Goal: Find specific page/section: Find specific page/section

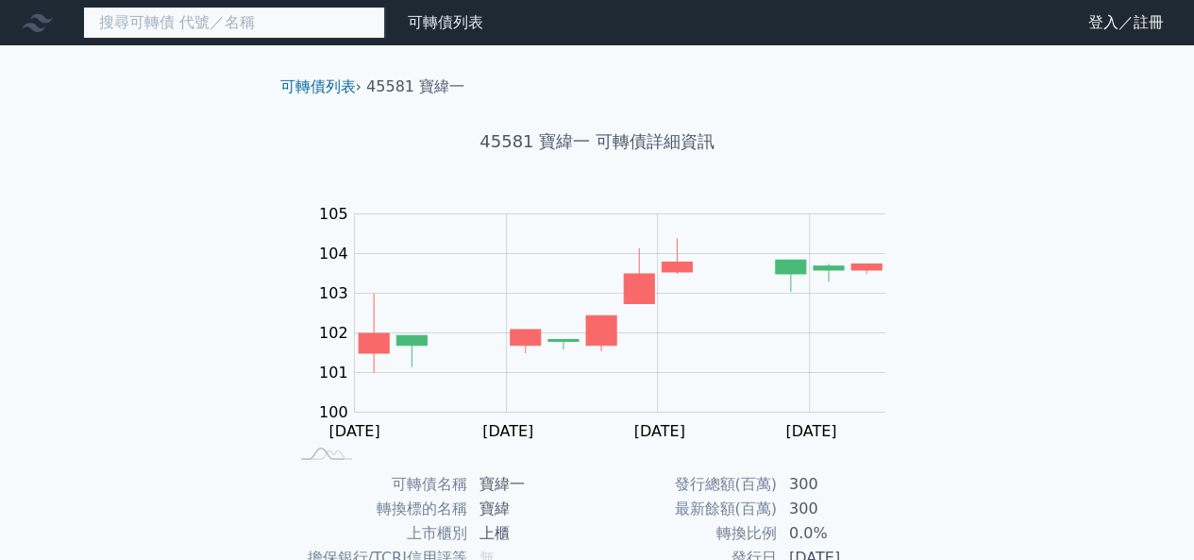
click at [283, 21] on input at bounding box center [234, 23] width 302 height 32
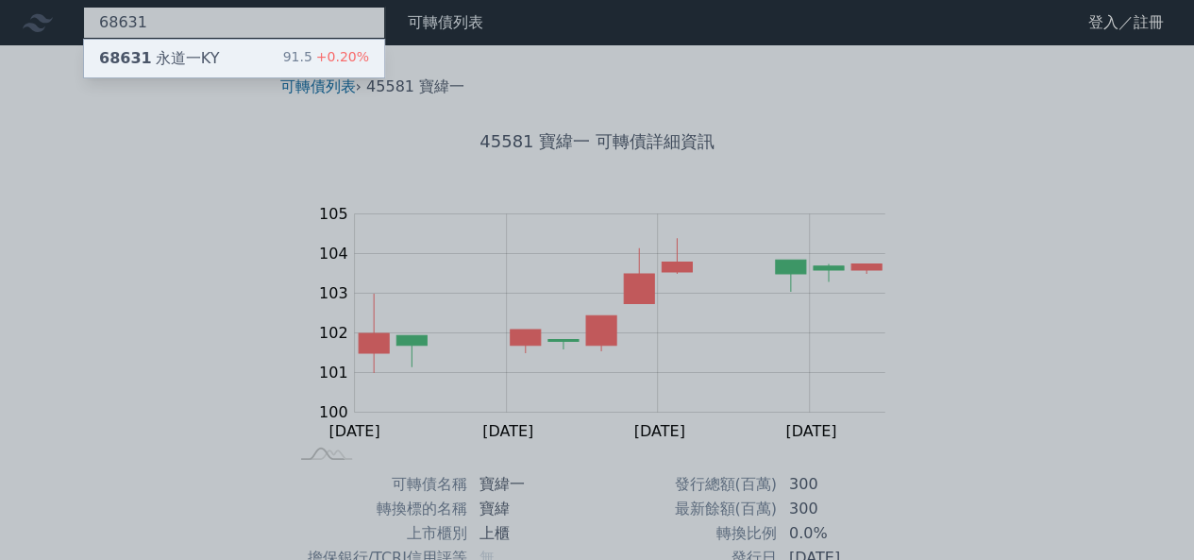
type input "68631"
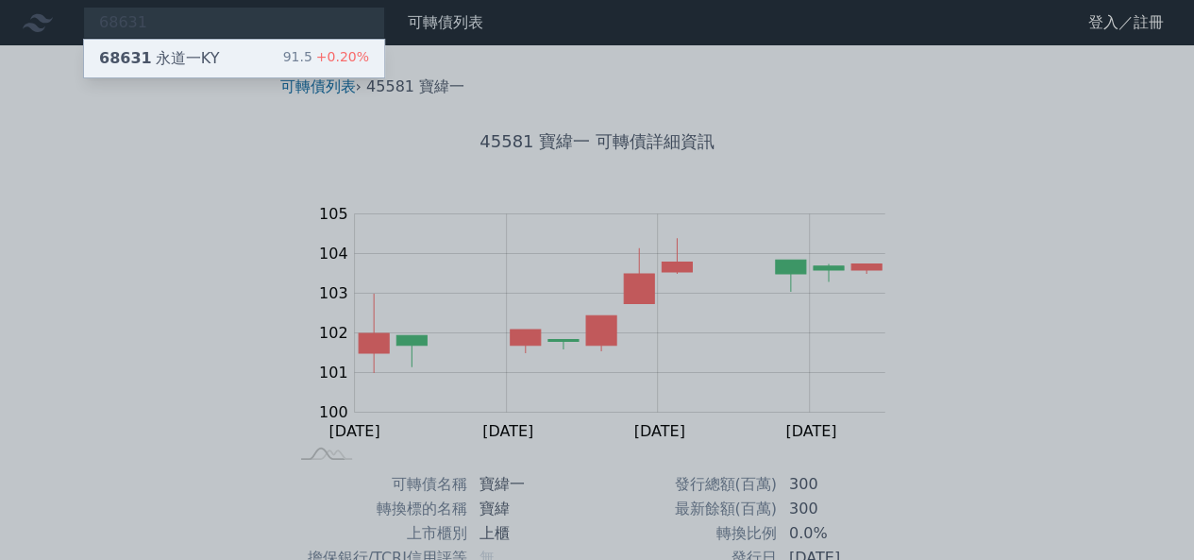
click at [250, 48] on div "68631 永道一KY 91.5 +0.20%" at bounding box center [234, 59] width 300 height 38
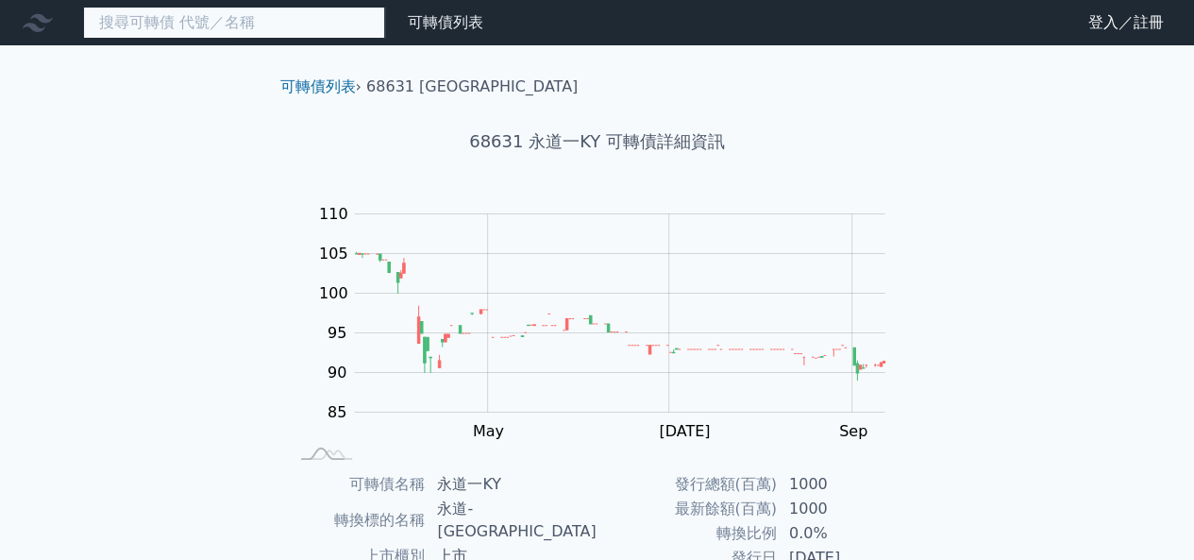
click at [294, 33] on input at bounding box center [234, 23] width 302 height 32
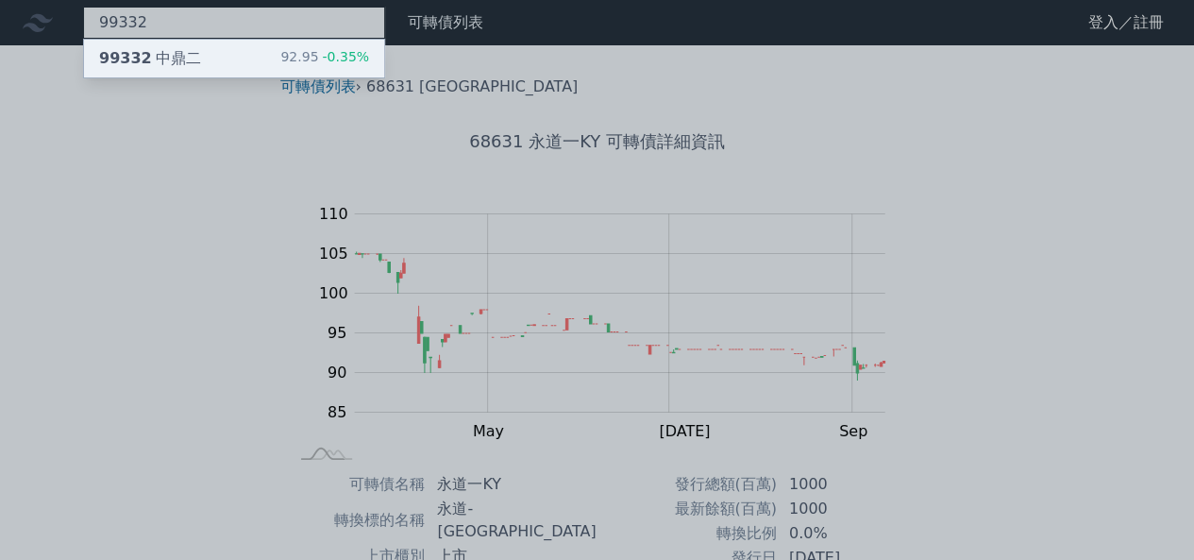
type input "99332"
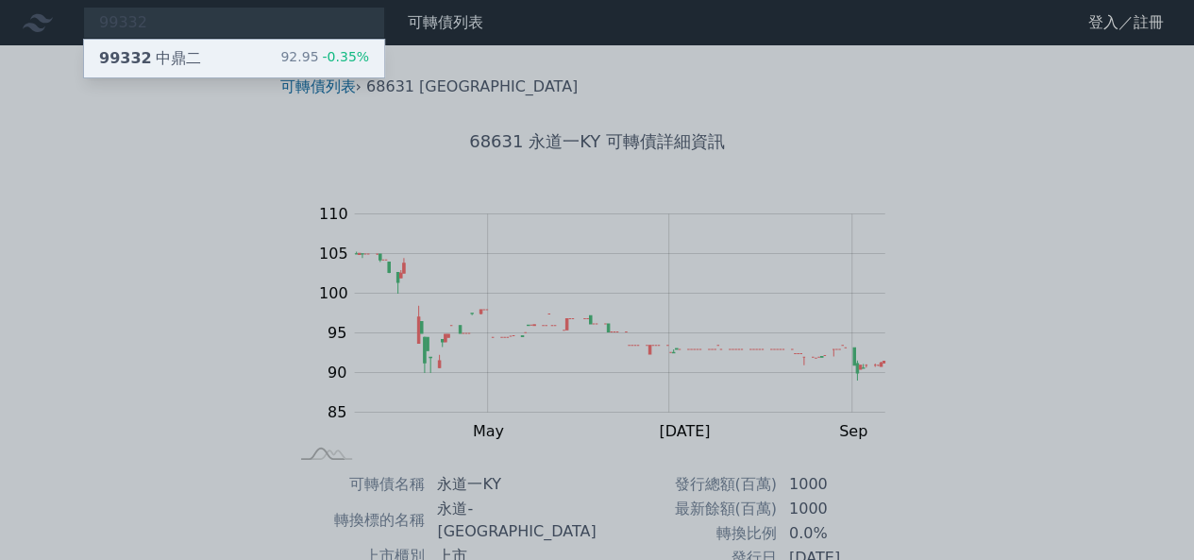
click at [291, 54] on div "92.95 -0.35%" at bounding box center [324, 58] width 89 height 23
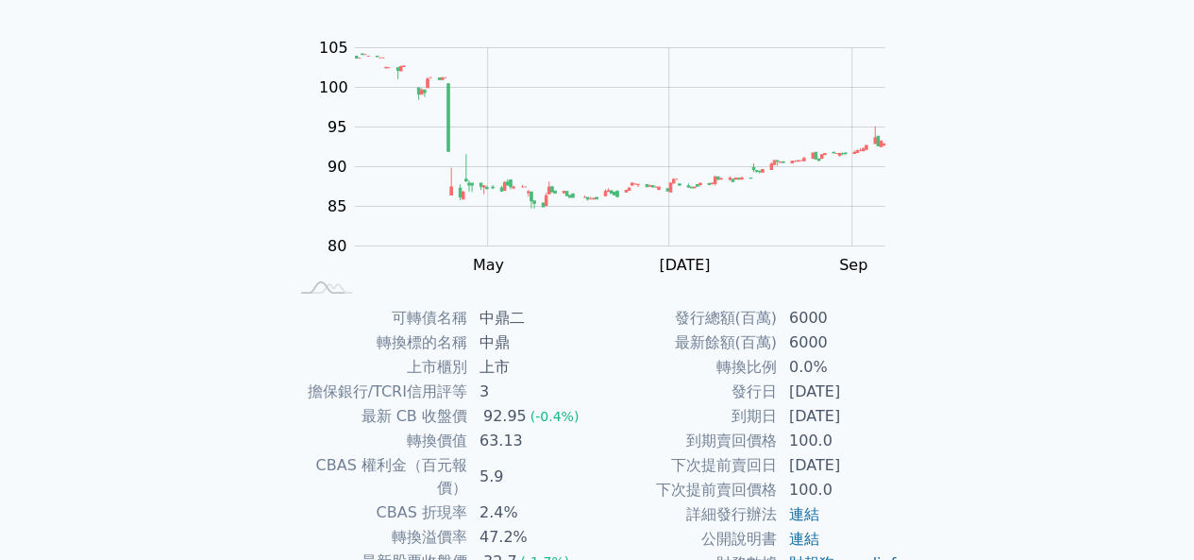
scroll to position [272, 0]
